Goal: Task Accomplishment & Management: Complete application form

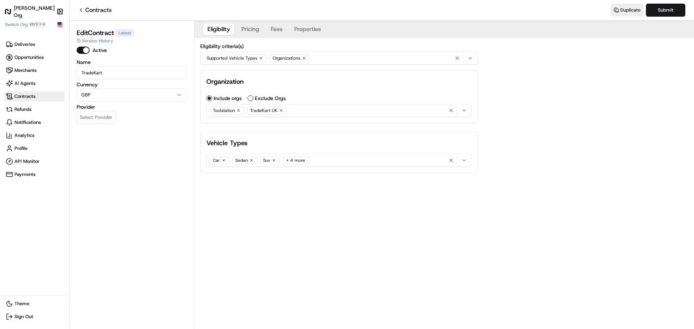
click at [46, 98] on span "Contracts" at bounding box center [34, 96] width 57 height 7
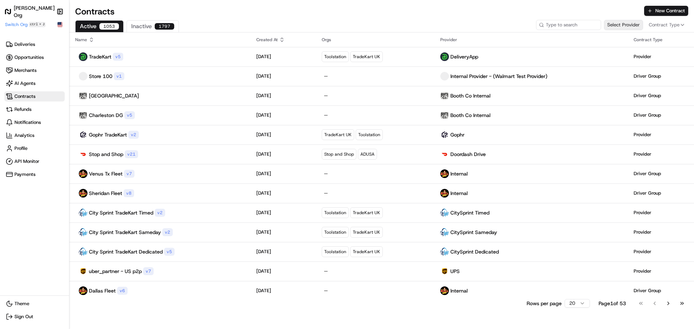
click at [621, 26] on button "Select Provider" at bounding box center [623, 25] width 39 height 10
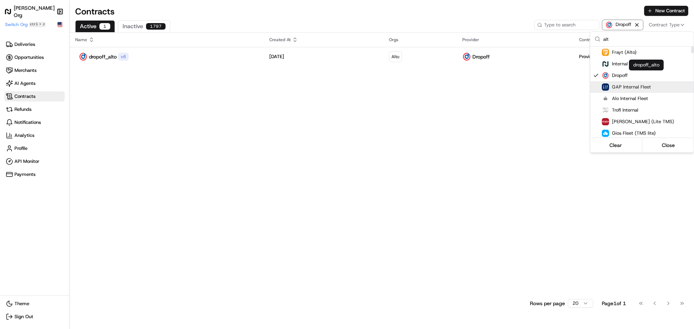
type input "alt"
click at [375, 158] on html "[PERSON_NAME] Org Make sidebar auto shrink Switch Org ctrl + J Deliveries Oppor…" at bounding box center [347, 164] width 694 height 329
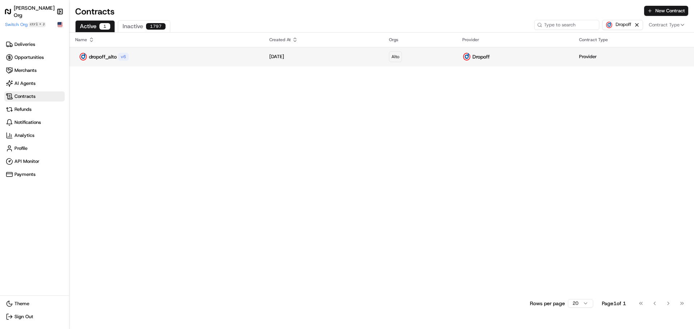
click at [185, 57] on div "dropoff_alto v 6" at bounding box center [166, 56] width 183 height 9
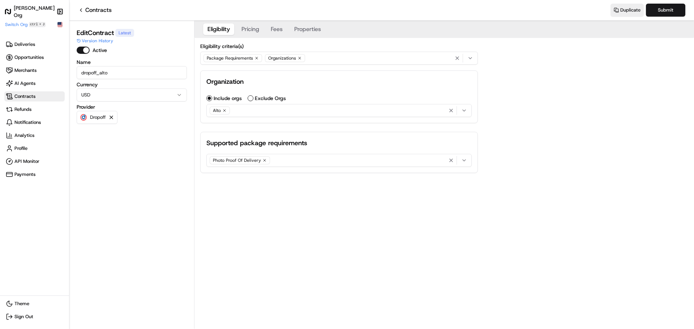
click at [242, 108] on div "Alto" at bounding box center [339, 110] width 262 height 11
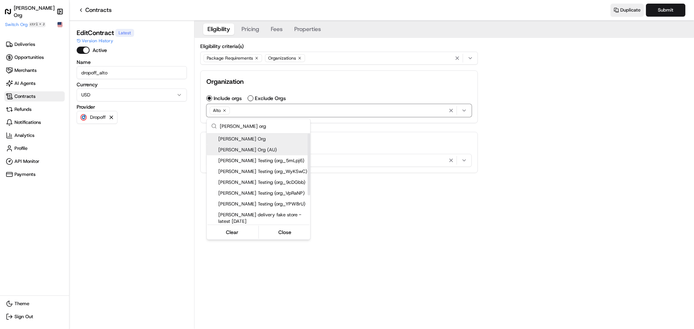
type input "[PERSON_NAME] org"
click at [244, 140] on span "[PERSON_NAME] Org" at bounding box center [262, 139] width 89 height 7
click at [534, 186] on html "[PERSON_NAME] Org Make sidebar auto shrink Switch Org ctrl + J Deliveries Oppor…" at bounding box center [347, 164] width 694 height 329
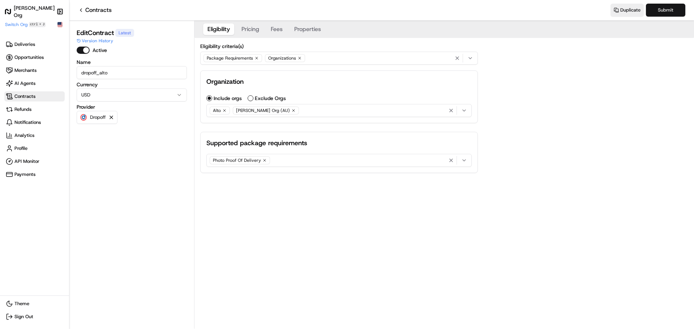
click at [659, 10] on button "Submit" at bounding box center [665, 10] width 39 height 13
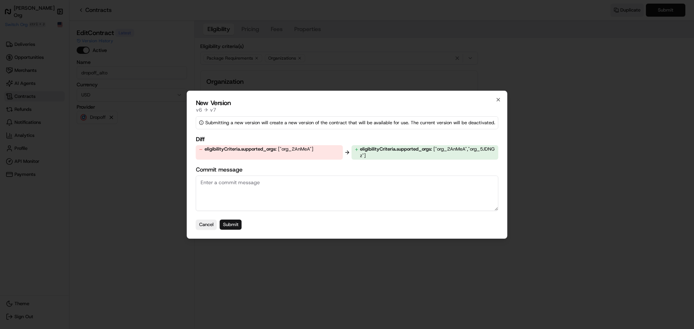
click at [235, 227] on button "Submit" at bounding box center [231, 225] width 22 height 10
